Goal: Task Accomplishment & Management: Manage account settings

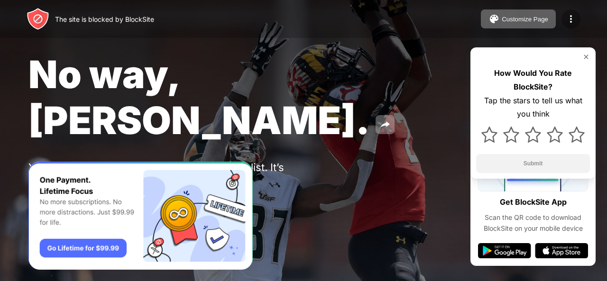
click at [566, 21] on img at bounding box center [571, 18] width 11 height 11
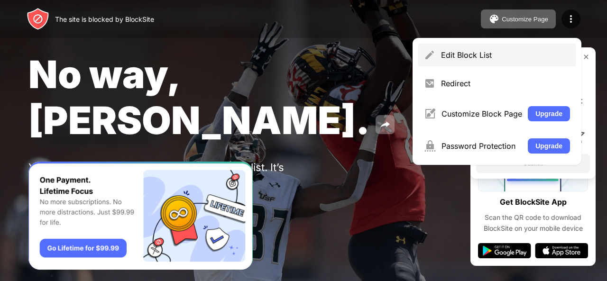
click at [498, 63] on div "Edit Block List" at bounding box center [497, 55] width 158 height 23
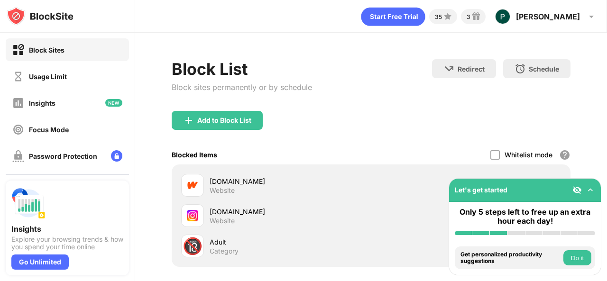
click at [601, 263] on div "Let's get started Only 5 steps left to free up an extra hour each day! Install …" at bounding box center [525, 226] width 153 height 97
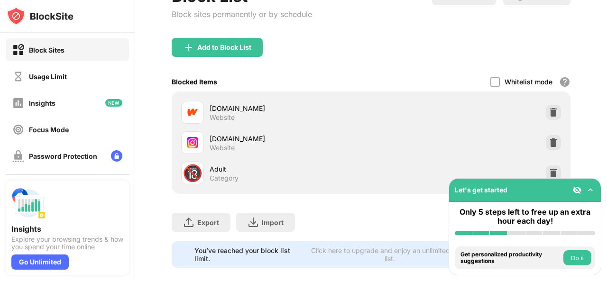
scroll to position [93, 0]
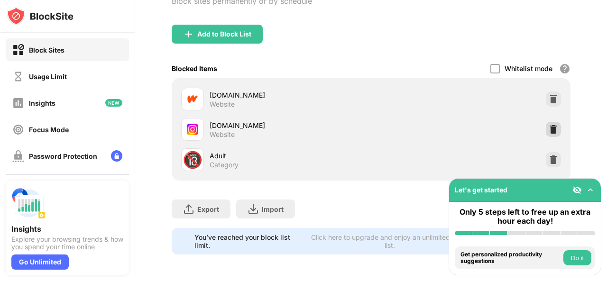
click at [549, 125] on img at bounding box center [553, 129] width 9 height 9
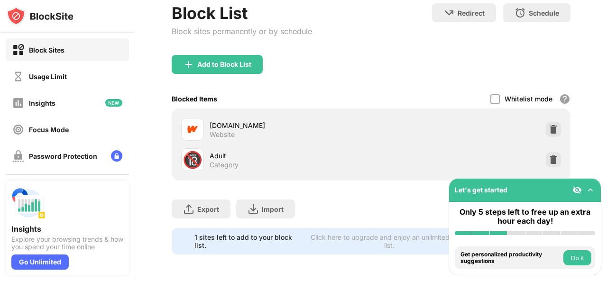
scroll to position [63, 0]
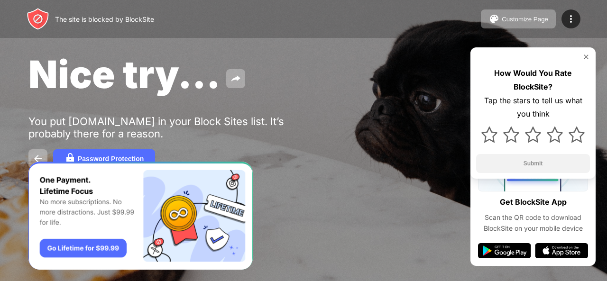
click at [589, 56] on img at bounding box center [587, 57] width 8 height 8
